Goal: Task Accomplishment & Management: Use online tool/utility

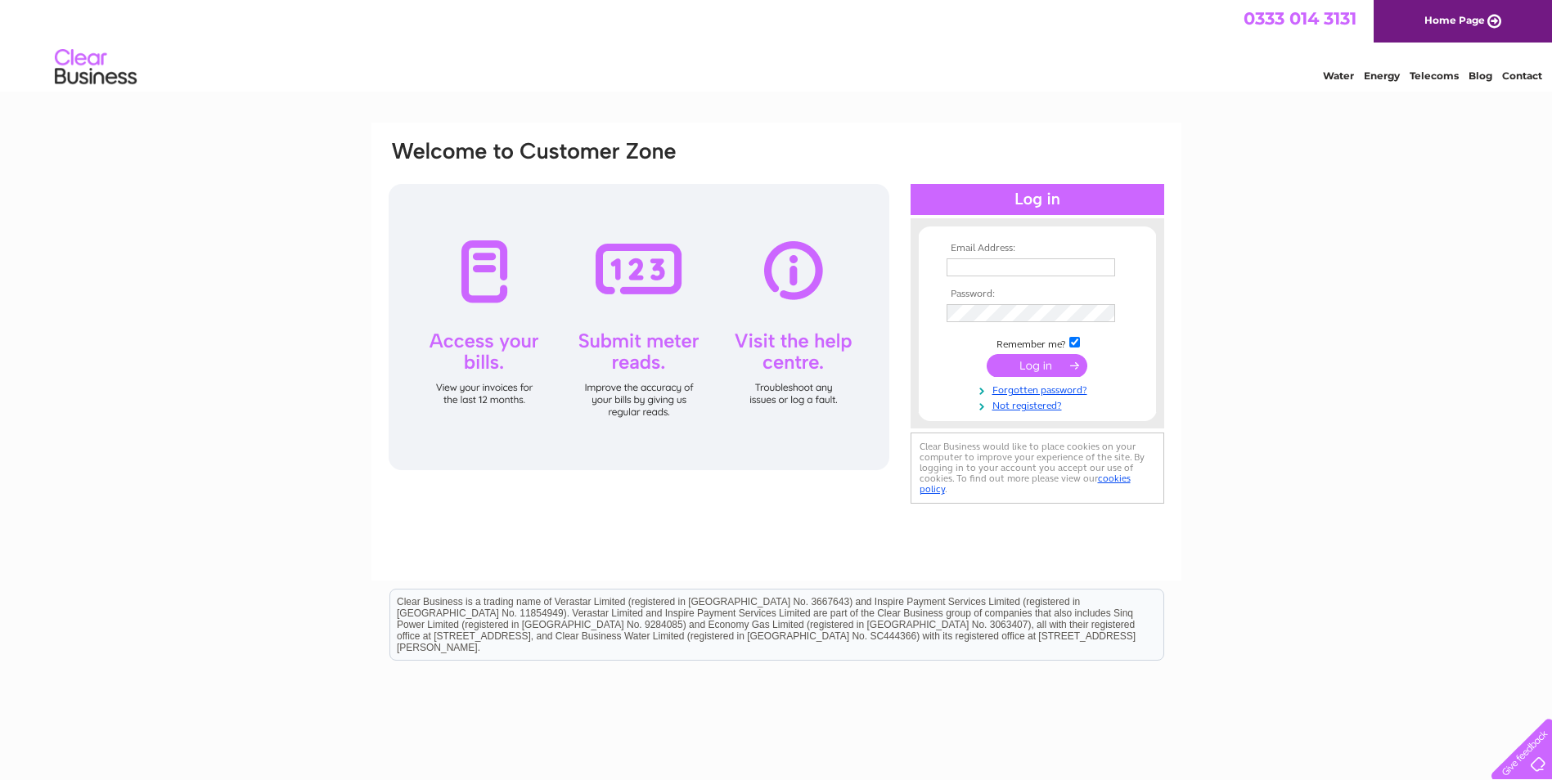
type input "ayrnorthfield@hotmail.co.uk"
click at [1026, 368] on input "submit" at bounding box center [1037, 365] width 101 height 23
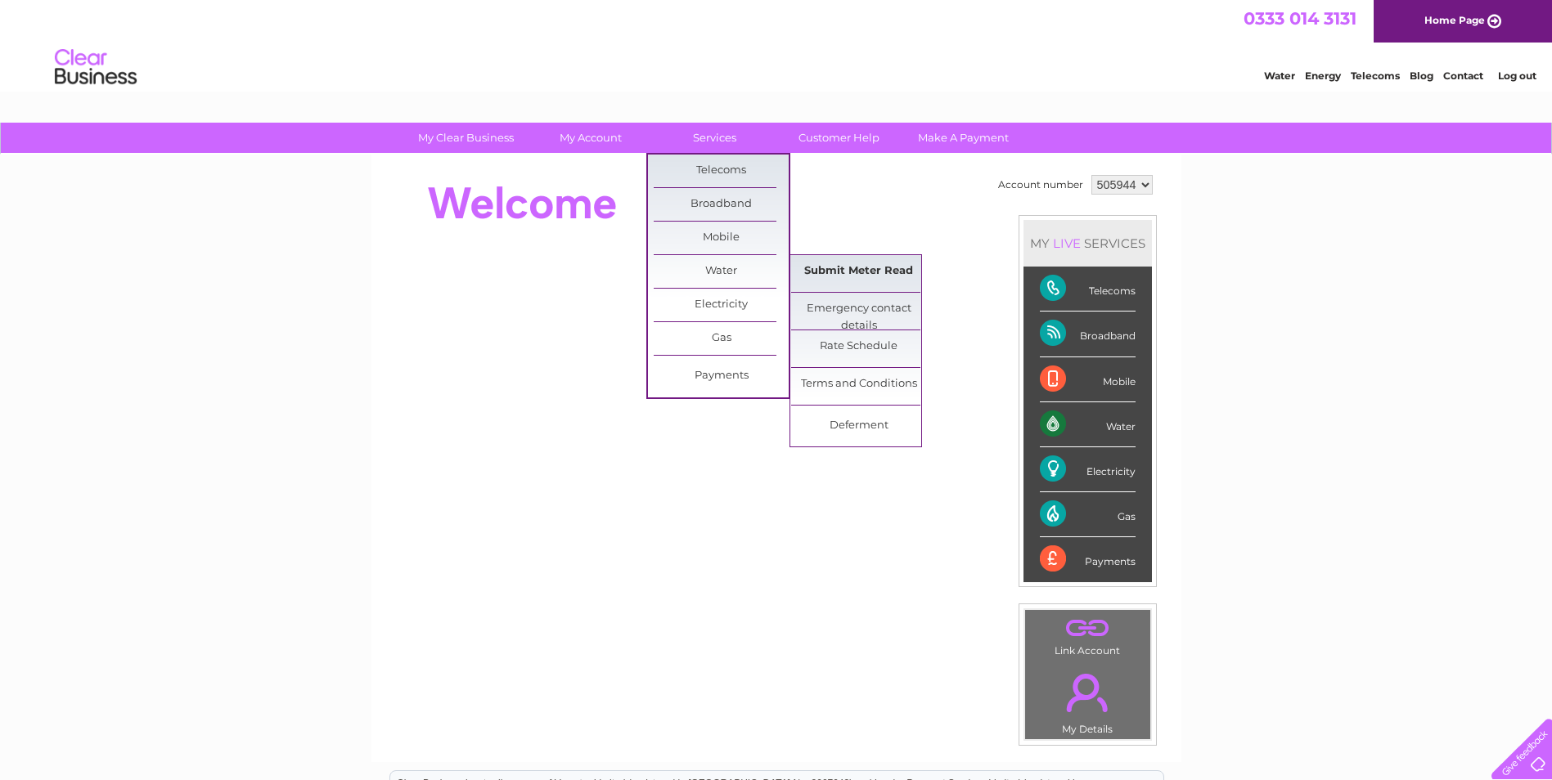
click at [821, 269] on link "Submit Meter Read" at bounding box center [858, 271] width 135 height 33
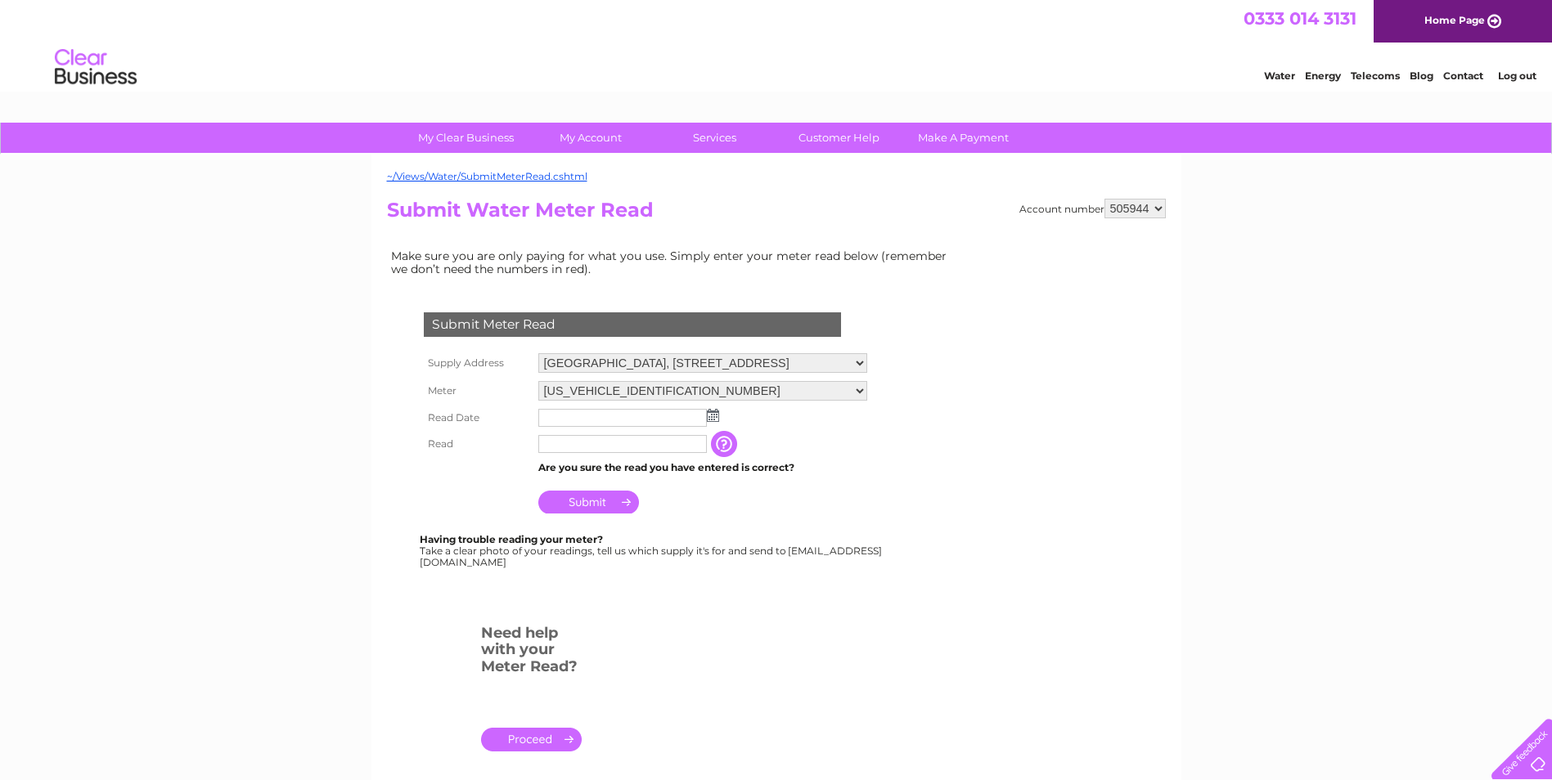
click at [714, 419] on img at bounding box center [713, 415] width 12 height 13
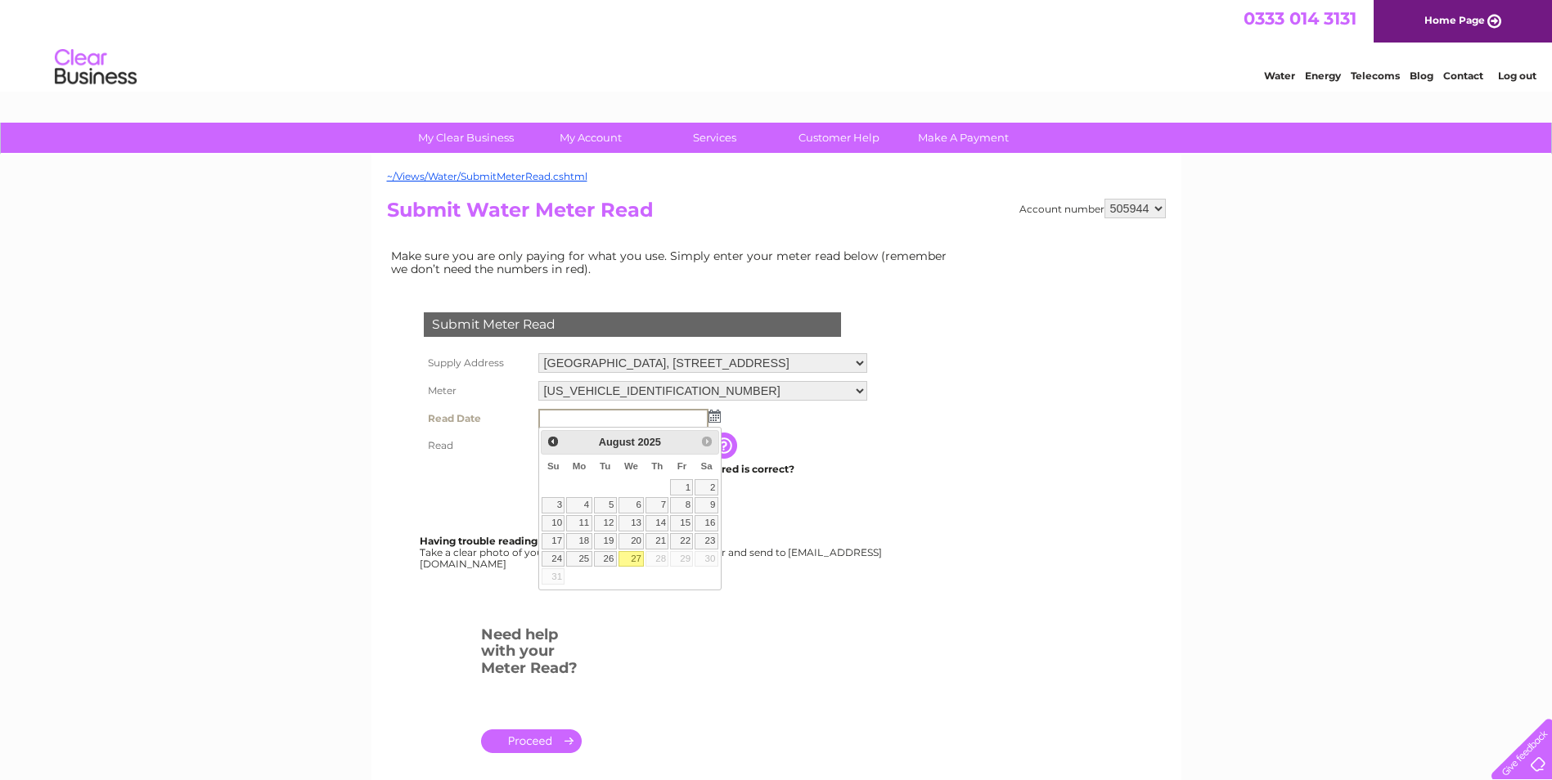
click at [629, 558] on link "27" at bounding box center [631, 559] width 26 height 16
type input "2025/08/27"
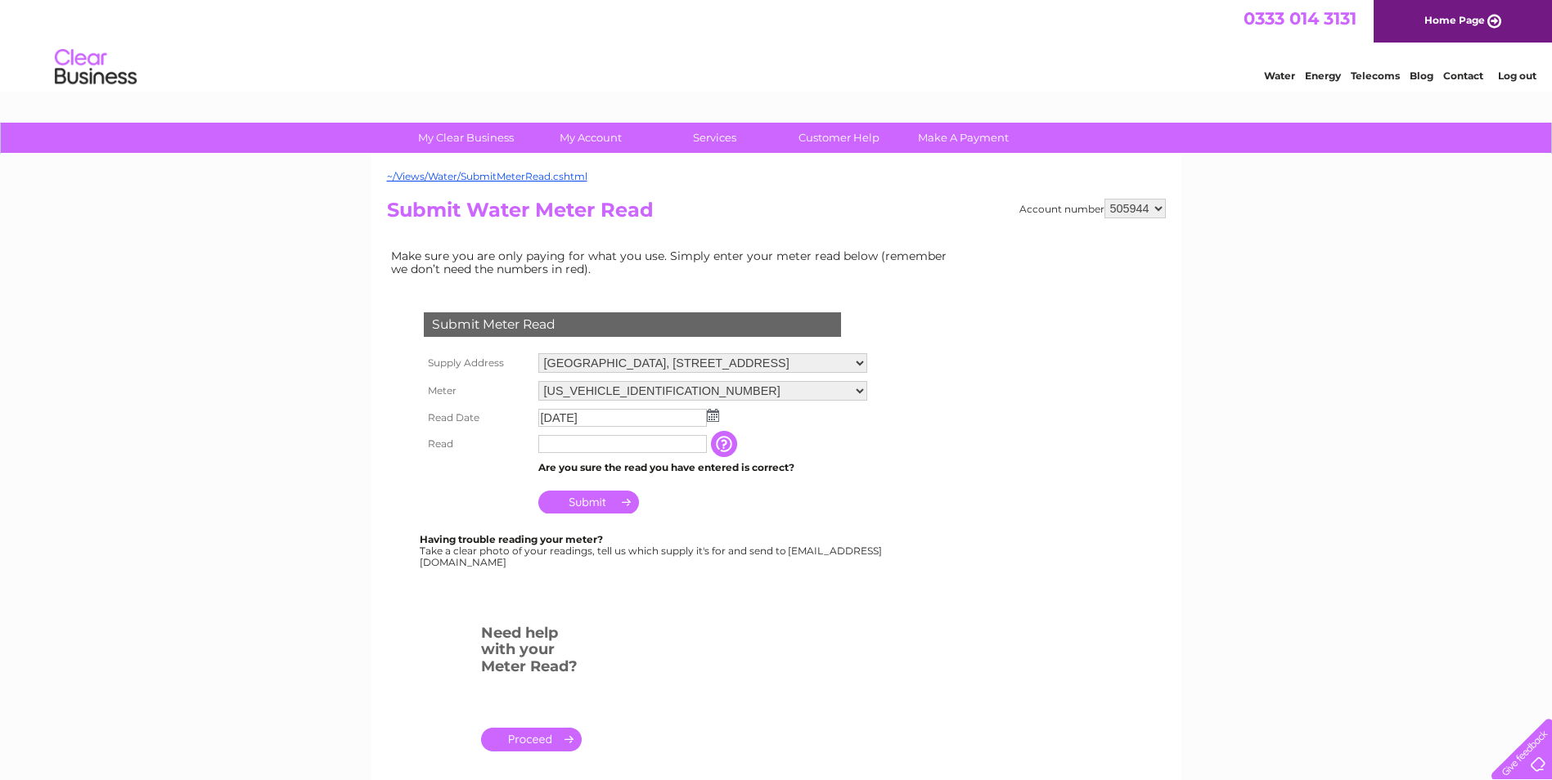
click at [579, 448] on input "text" at bounding box center [622, 444] width 169 height 18
type input "1300"
click at [590, 500] on input "Submit" at bounding box center [588, 502] width 101 height 23
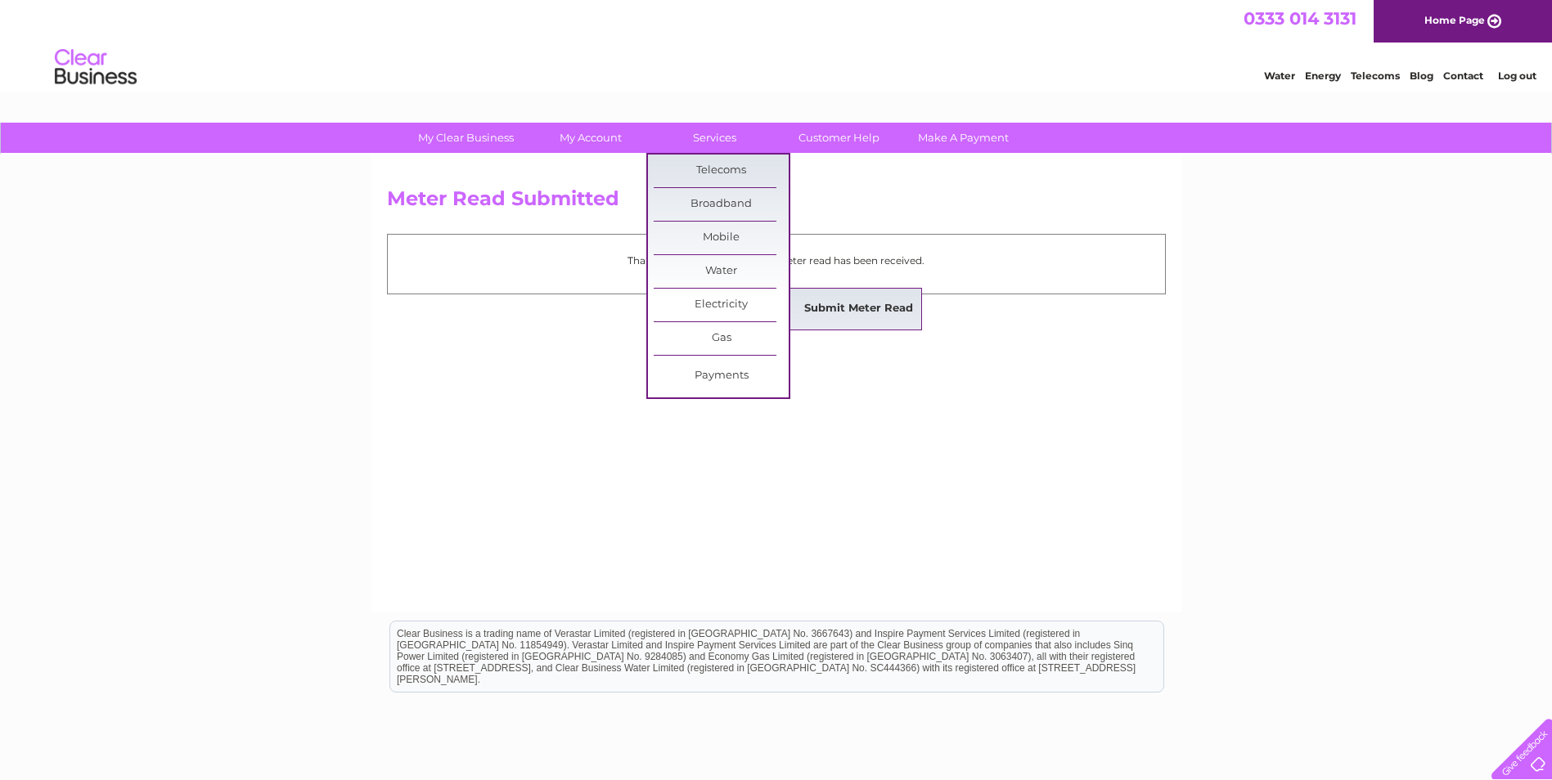
click at [837, 300] on link "Submit Meter Read" at bounding box center [858, 309] width 135 height 33
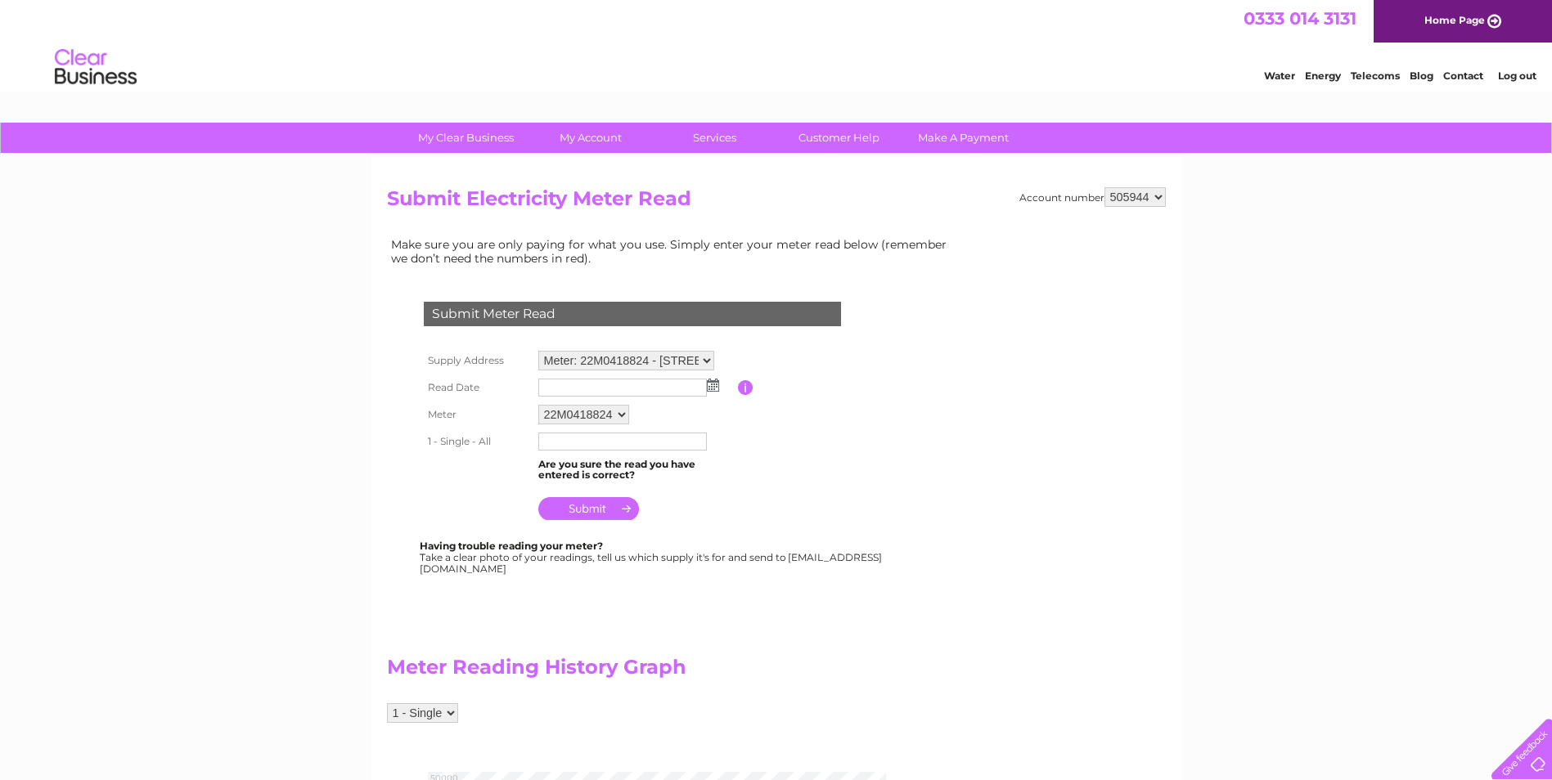
click at [709, 387] on img at bounding box center [713, 385] width 12 height 13
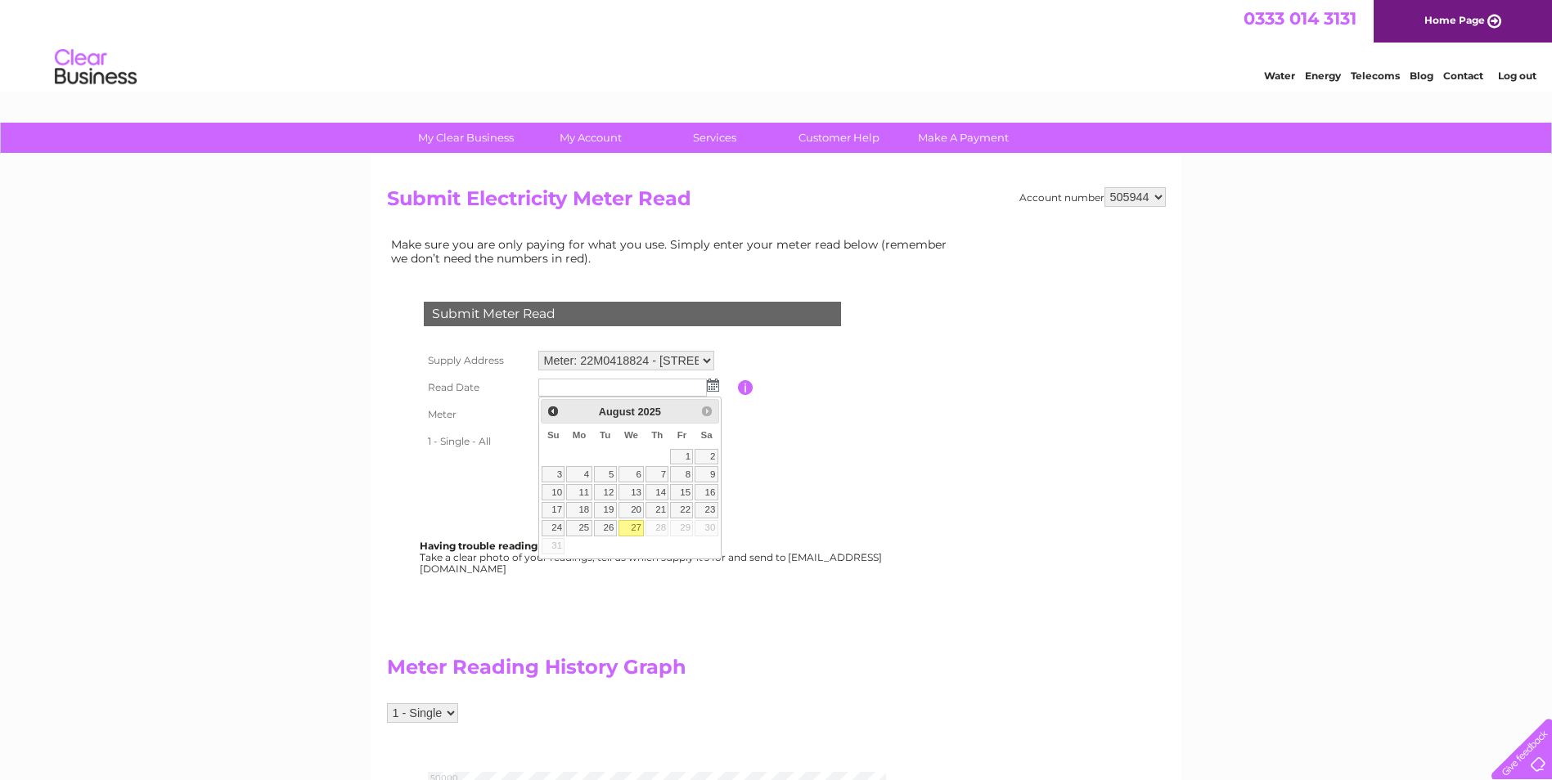
click at [639, 525] on link "27" at bounding box center [631, 528] width 26 height 16
type input "2025/08/27"
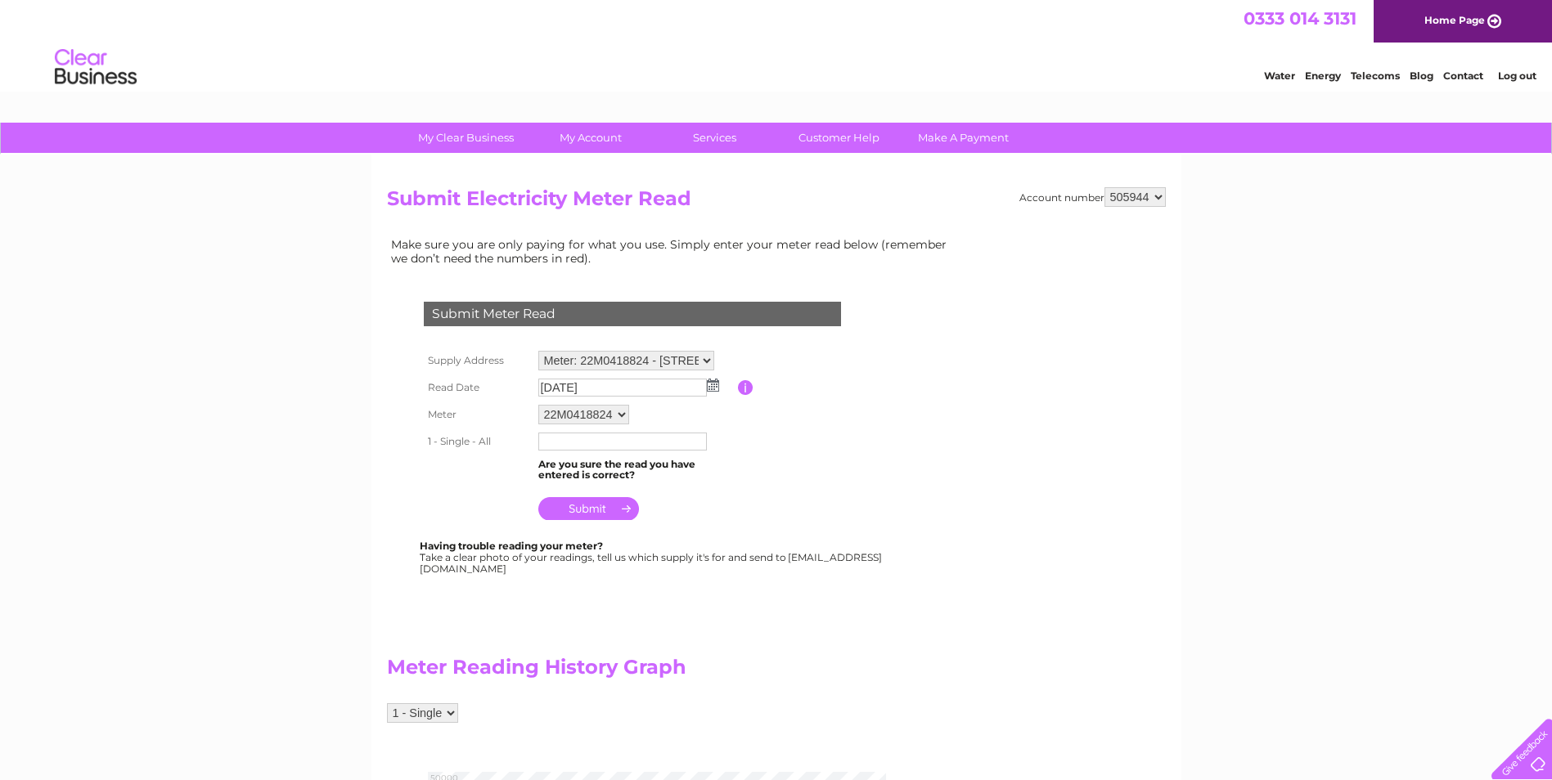
click at [598, 443] on input "text" at bounding box center [622, 442] width 169 height 18
type input "51615"
click at [578, 506] on input "submit" at bounding box center [588, 508] width 101 height 23
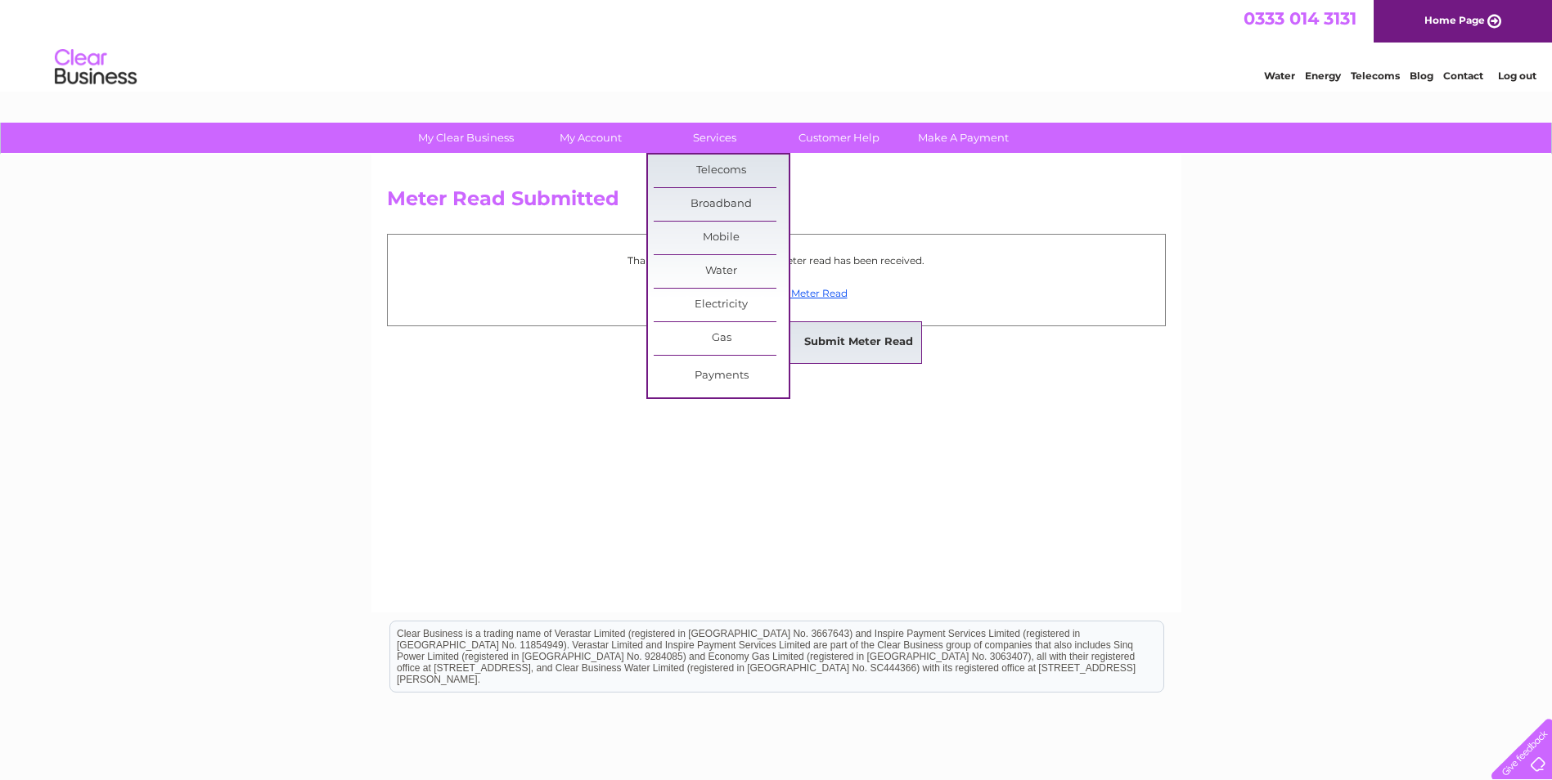
click at [869, 343] on link "Submit Meter Read" at bounding box center [858, 342] width 135 height 33
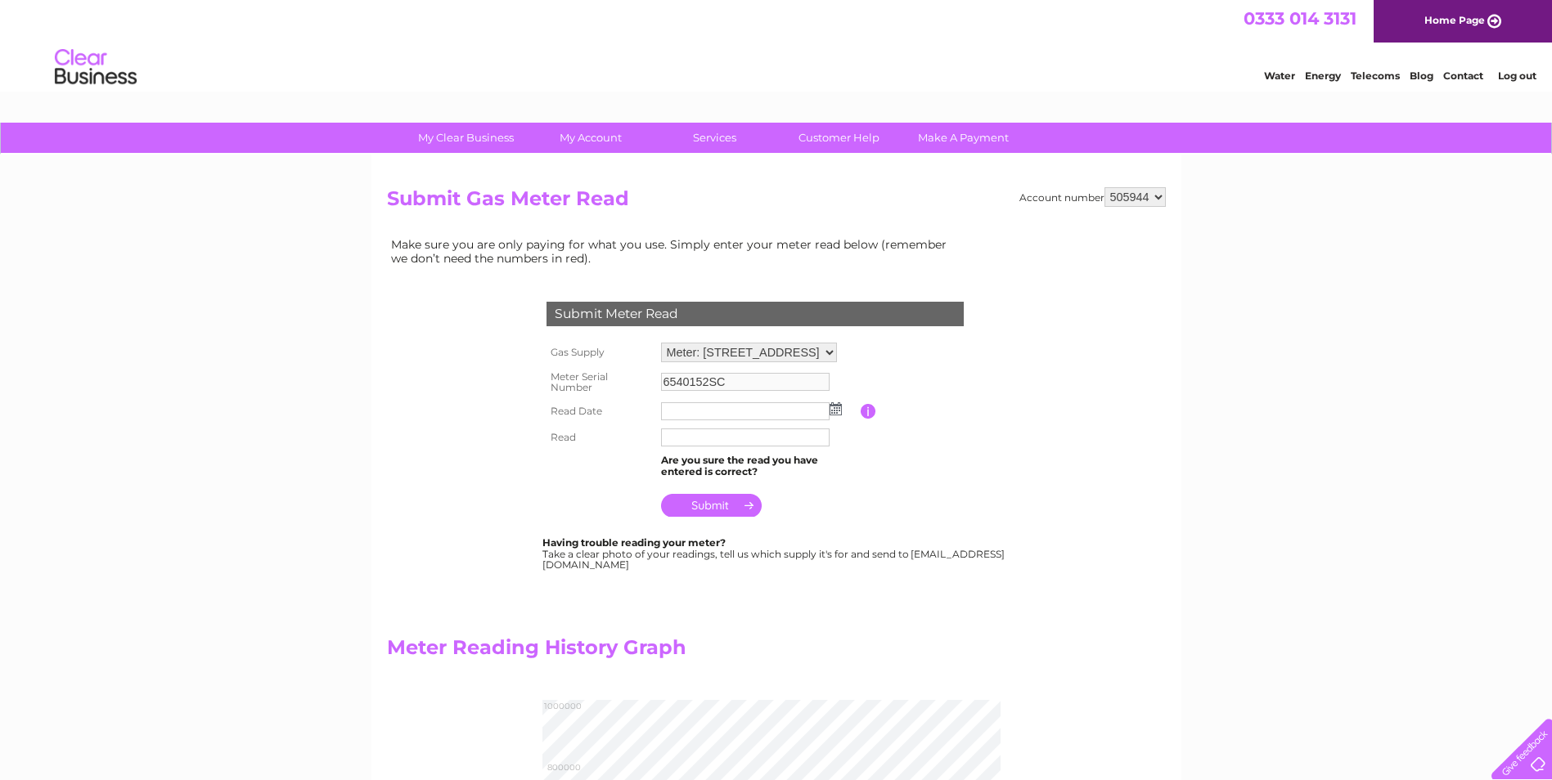
click at [836, 408] on img at bounding box center [836, 409] width 12 height 13
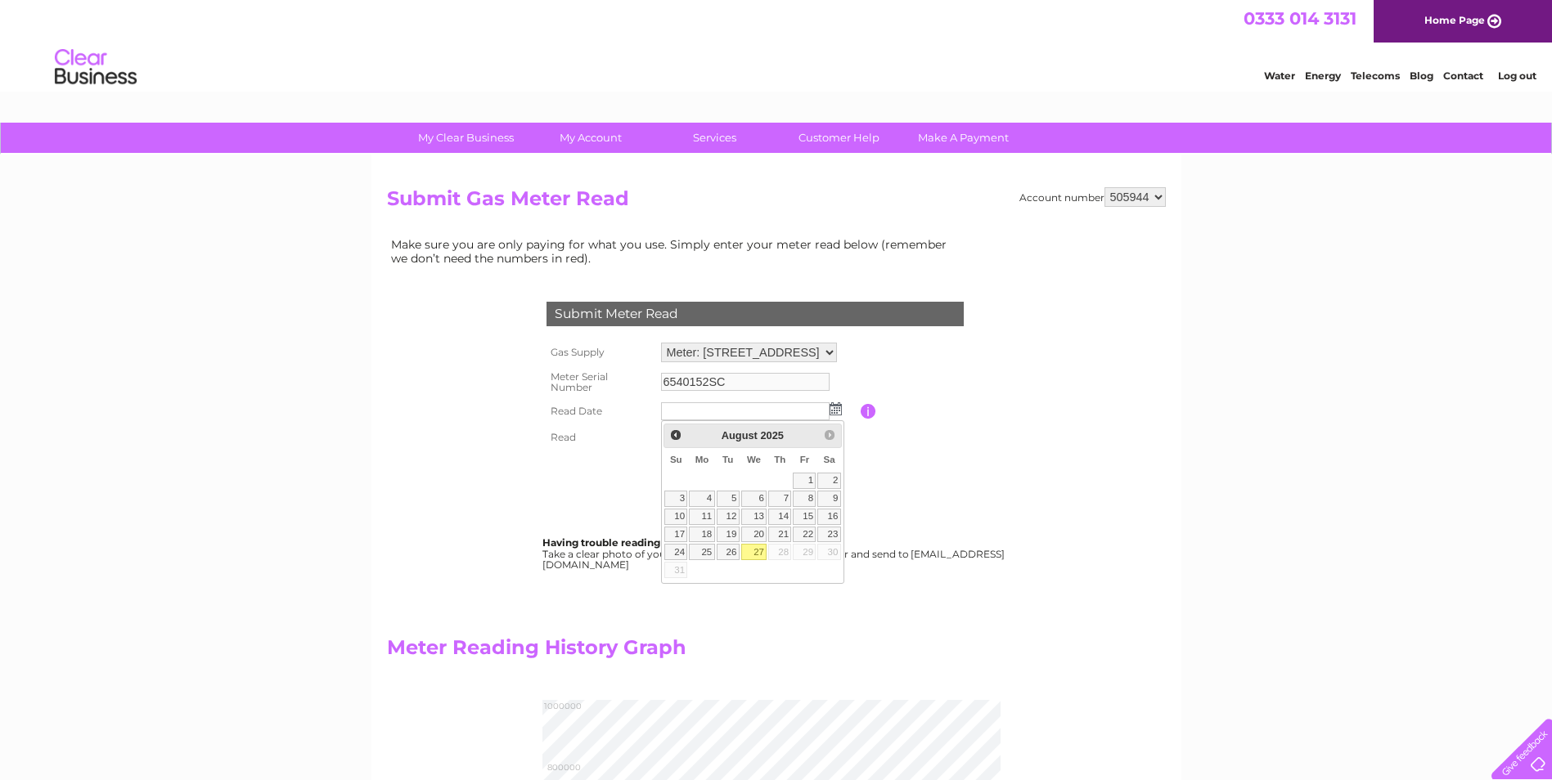
click at [761, 546] on link "27" at bounding box center [754, 552] width 26 height 16
type input "2025/08/27"
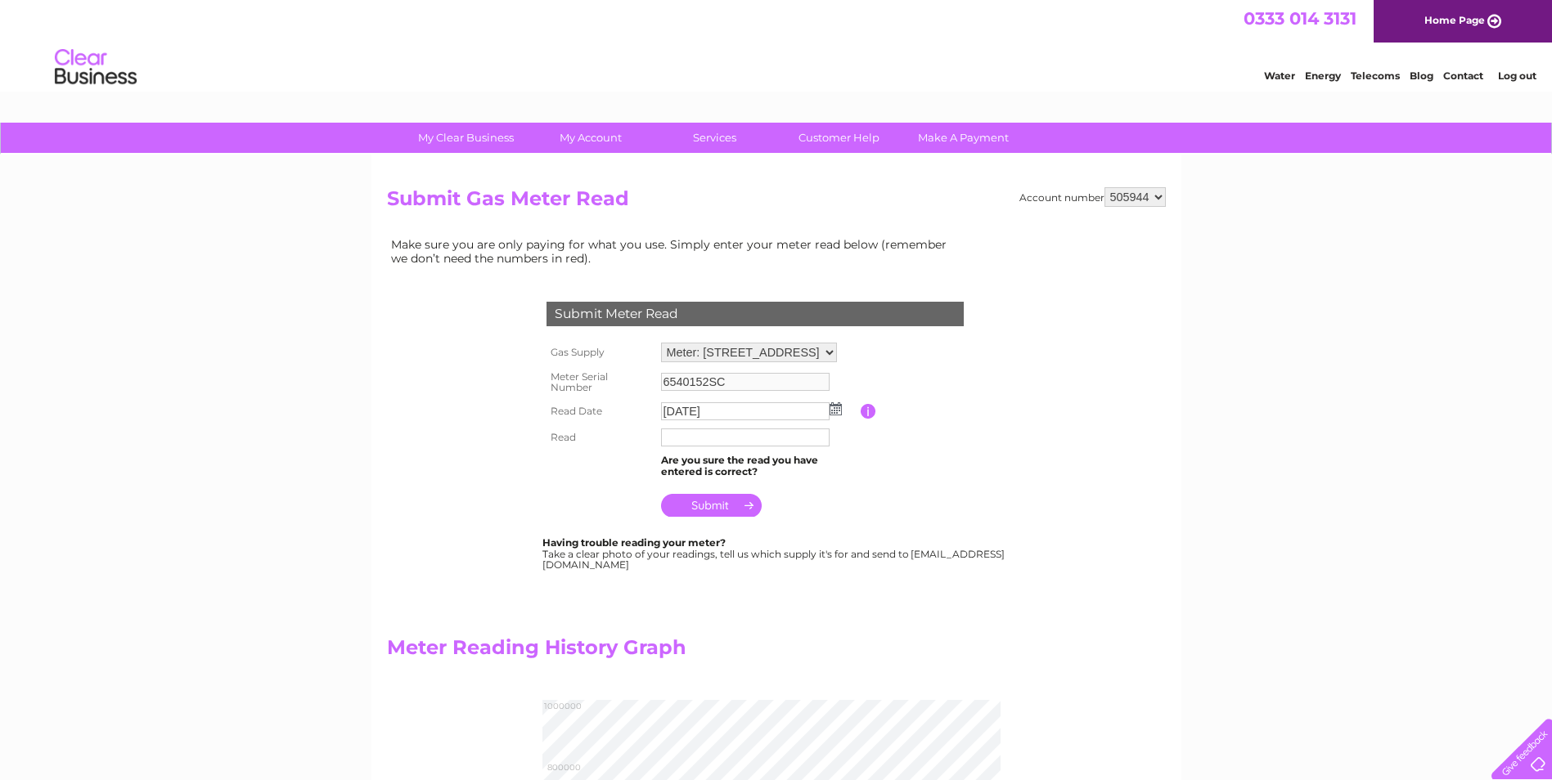
click at [693, 439] on input "text" at bounding box center [745, 438] width 169 height 18
type input "9743"
click at [700, 502] on input "submit" at bounding box center [711, 505] width 101 height 23
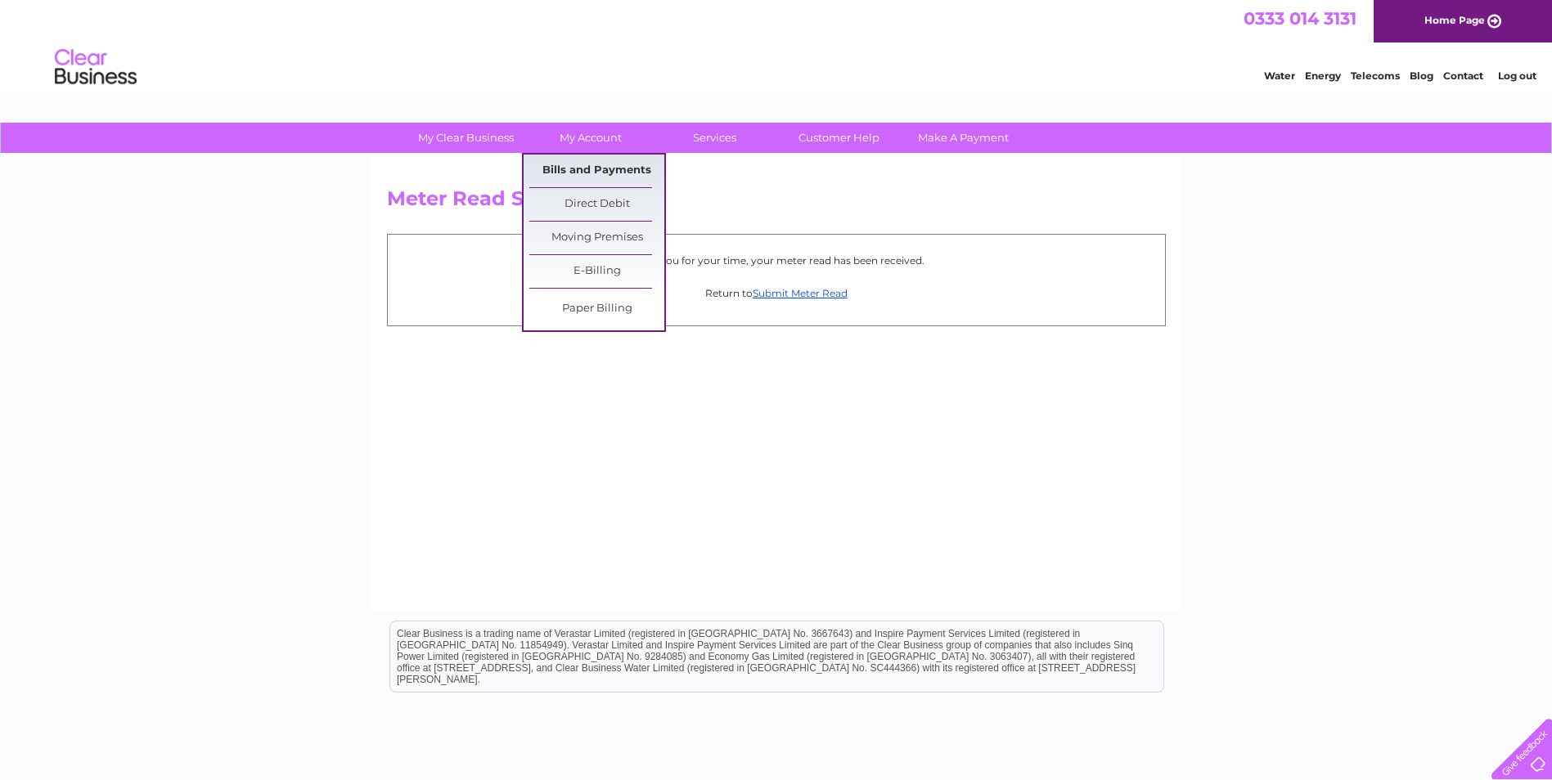
click at [604, 164] on link "Bills and Payments" at bounding box center [596, 171] width 135 height 33
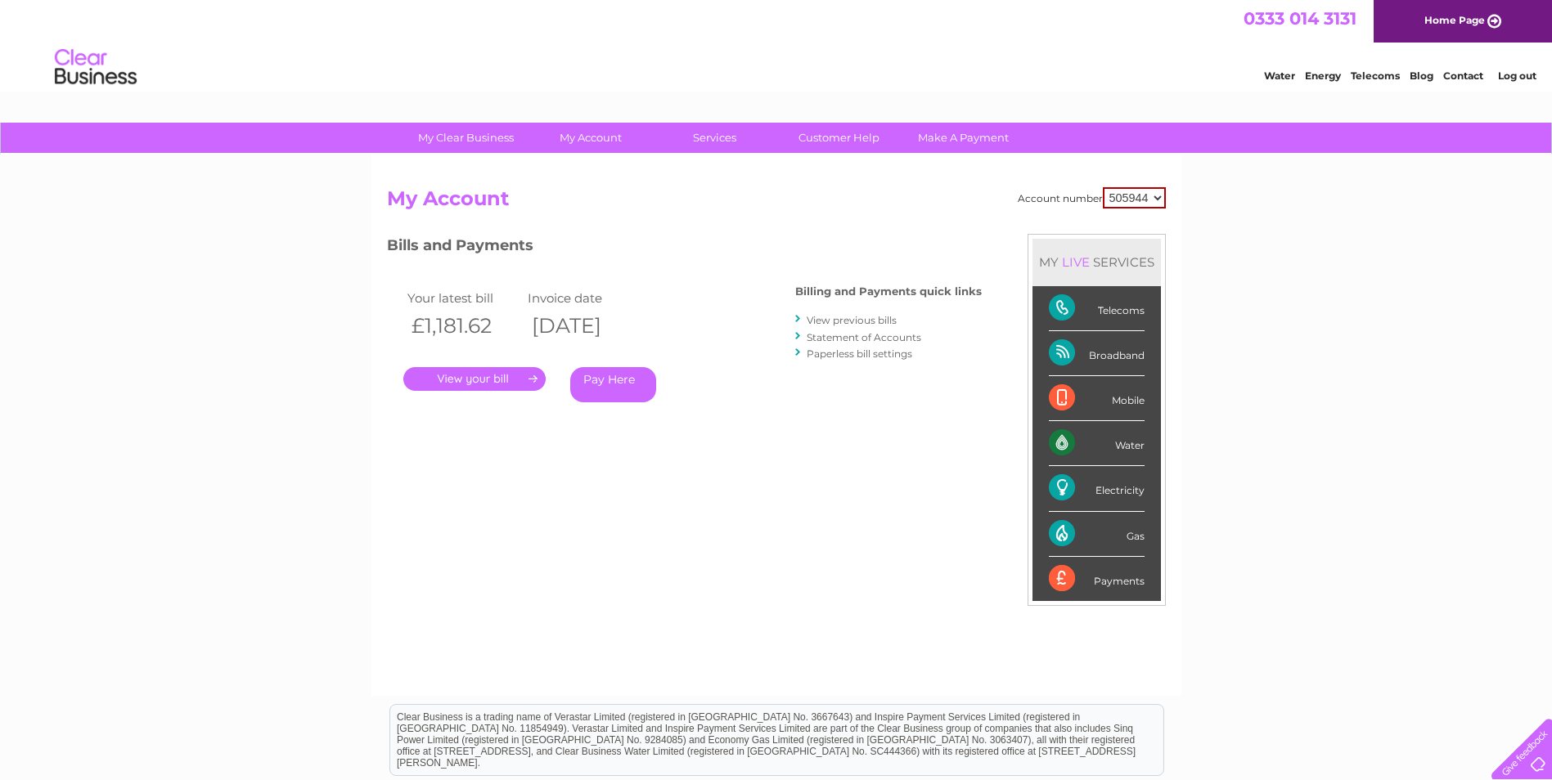
click at [470, 379] on link "." at bounding box center [474, 379] width 142 height 24
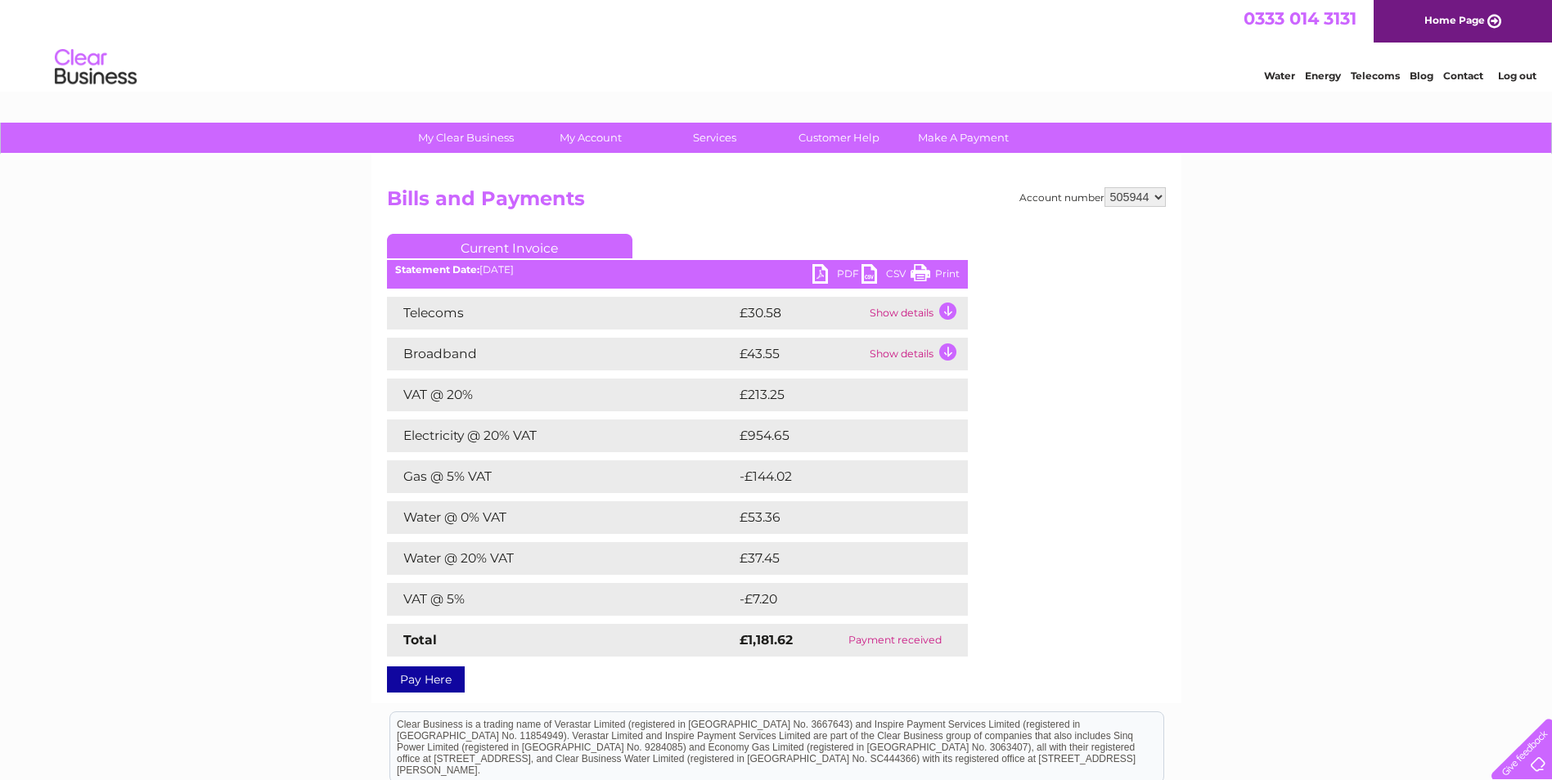
click at [837, 271] on link "PDF" at bounding box center [836, 276] width 49 height 24
